Goal: Find specific page/section: Find specific page/section

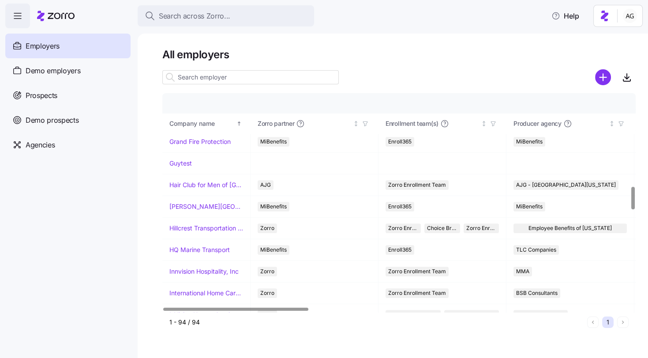
scroll to position [894, 0]
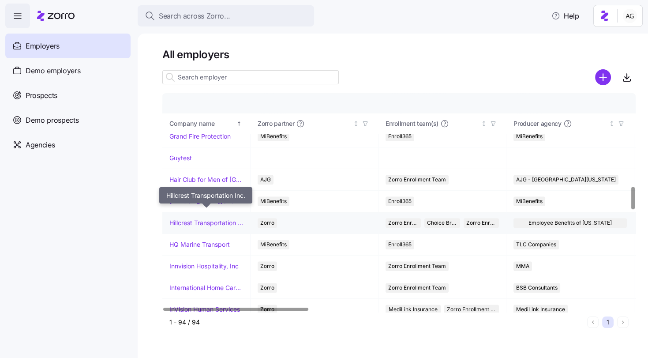
click at [188, 218] on link "Hillcrest Transportation Inc." at bounding box center [206, 222] width 74 height 9
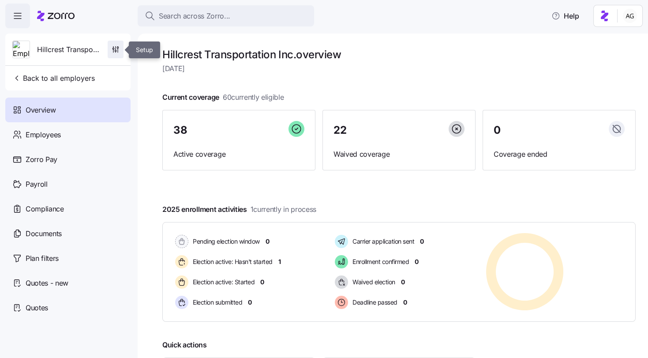
click at [116, 48] on icon "button" at bounding box center [115, 49] width 9 height 9
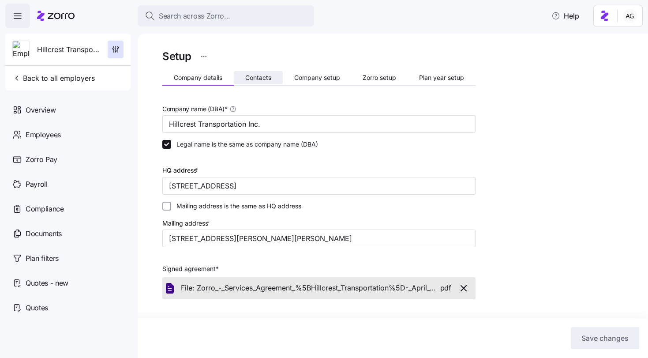
click at [265, 78] on span "Contacts" at bounding box center [258, 78] width 26 height 6
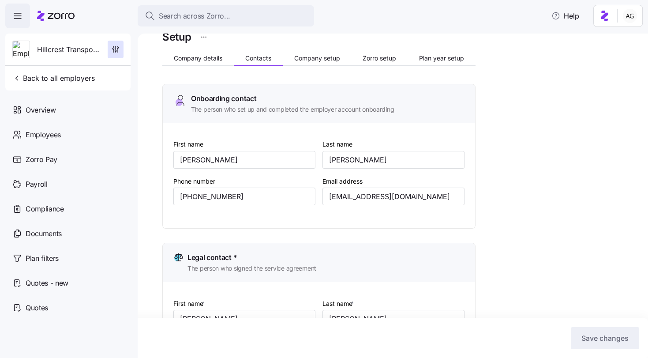
scroll to position [27, 0]
